Goal: Information Seeking & Learning: Learn about a topic

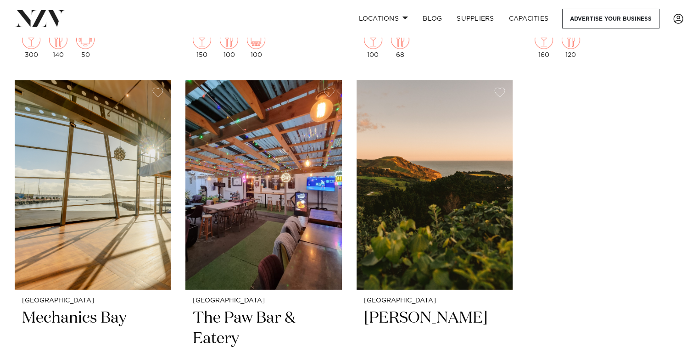
scroll to position [12592, 0]
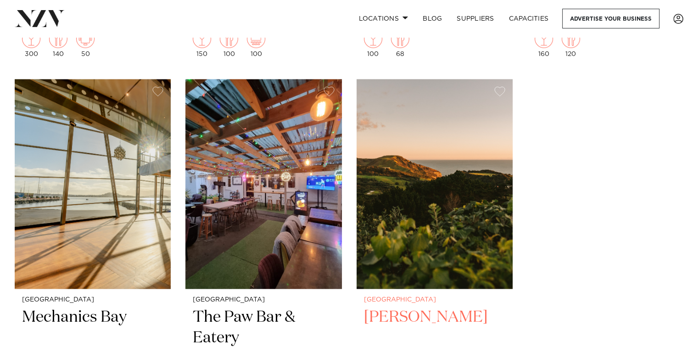
click at [437, 177] on img at bounding box center [434, 183] width 156 height 209
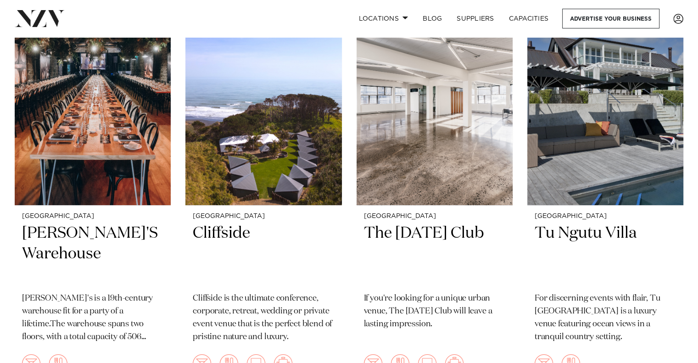
scroll to position [10636, 0]
click at [646, 109] on img at bounding box center [605, 99] width 156 height 209
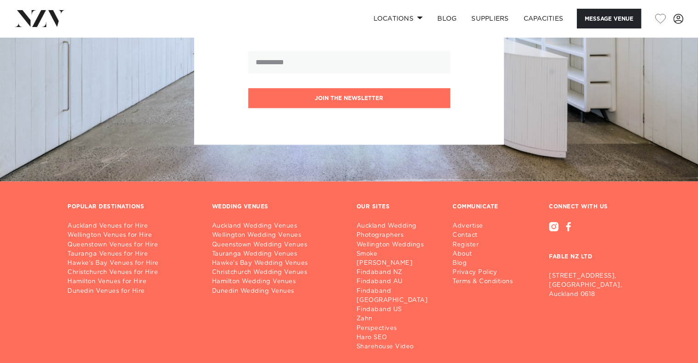
scroll to position [1305, 0]
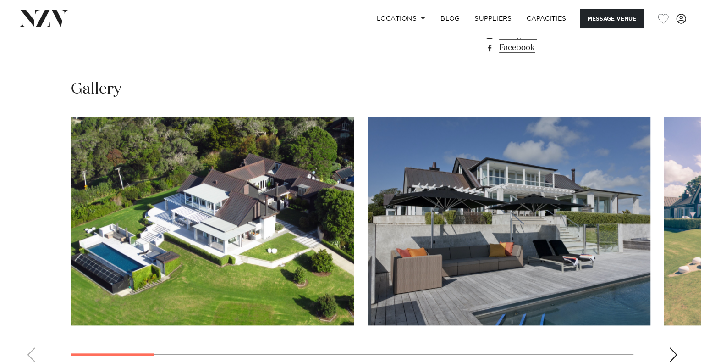
scroll to position [775, 0]
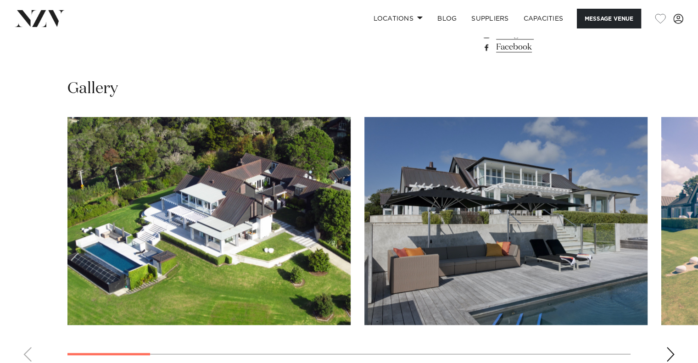
click at [215, 296] on img "1 / 13" at bounding box center [208, 221] width 283 height 208
